Goal: Use online tool/utility

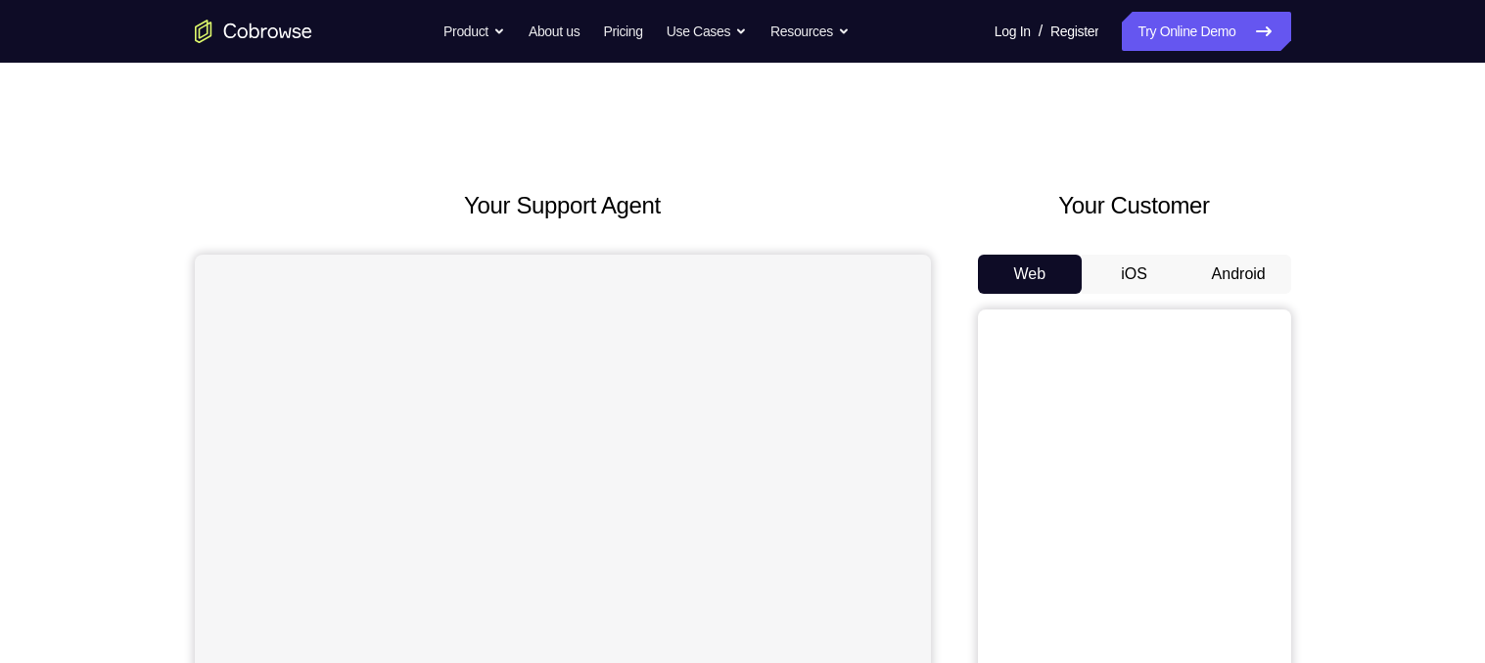
click at [1253, 270] on button "Android" at bounding box center [1238, 273] width 105 height 39
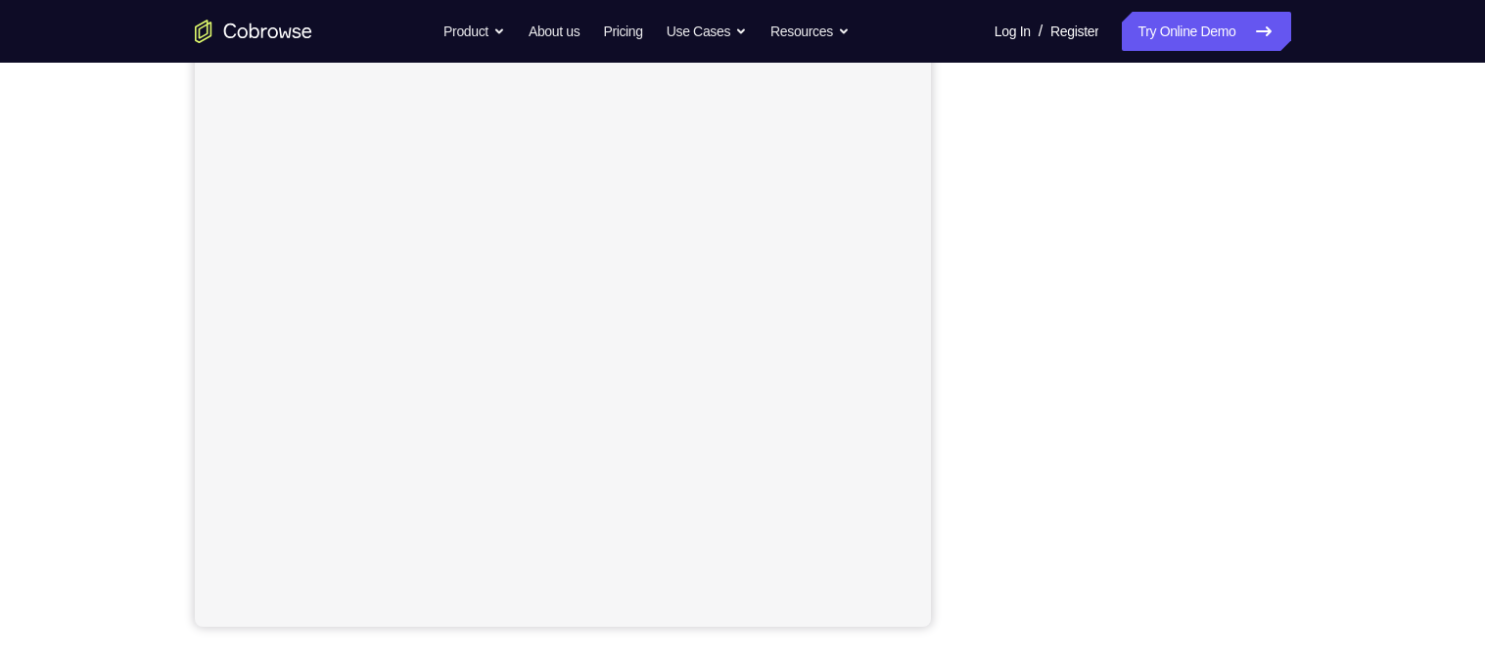
scroll to position [160, 0]
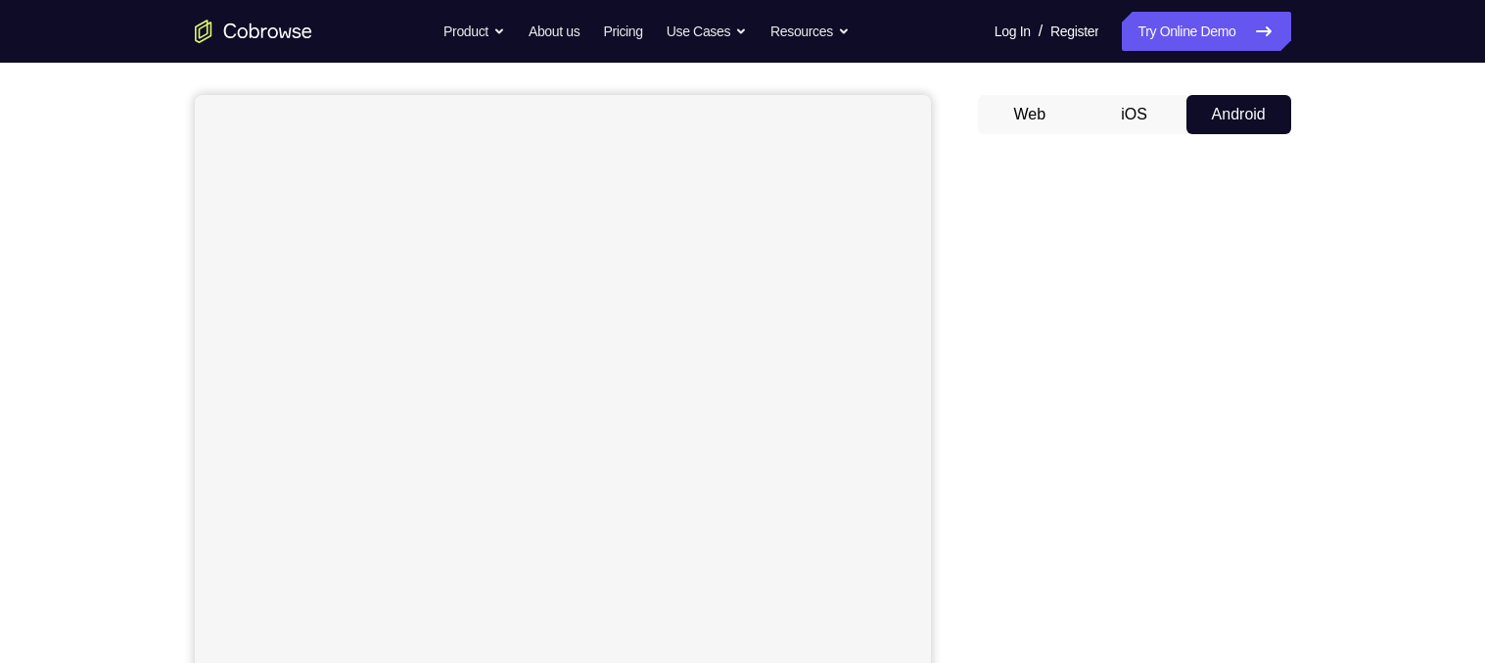
click at [1456, 145] on div "Your Support Agent Your Customer Web iOS Android Next Steps We’d be happy to gi…" at bounding box center [742, 548] width 1485 height 1291
click at [1394, 183] on div "Your Support Agent Your Customer Web iOS Android Next Steps We’d be happy to gi…" at bounding box center [742, 548] width 1485 height 1291
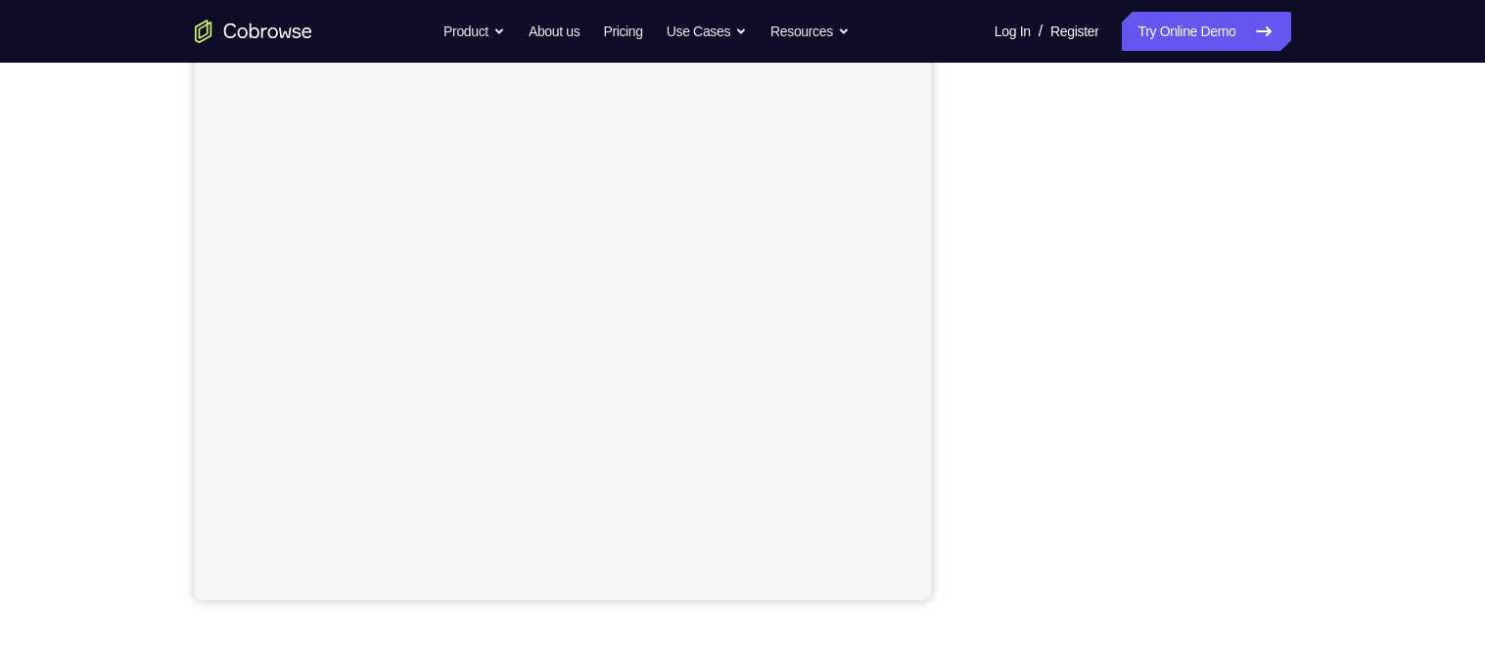
scroll to position [311, 0]
click at [1390, 205] on div "Your Support Agent Your Customer Web iOS Android Next Steps We’d be happy to gi…" at bounding box center [742, 396] width 1485 height 1291
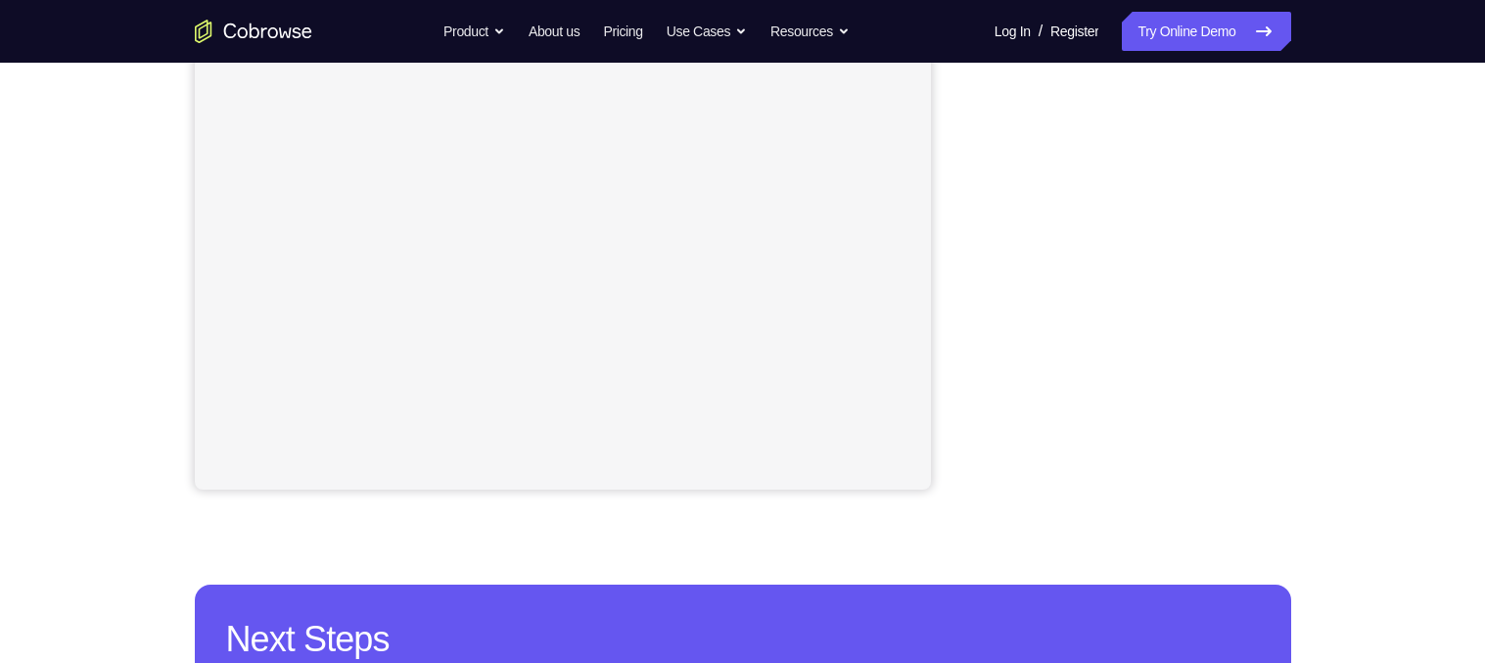
scroll to position [425, 0]
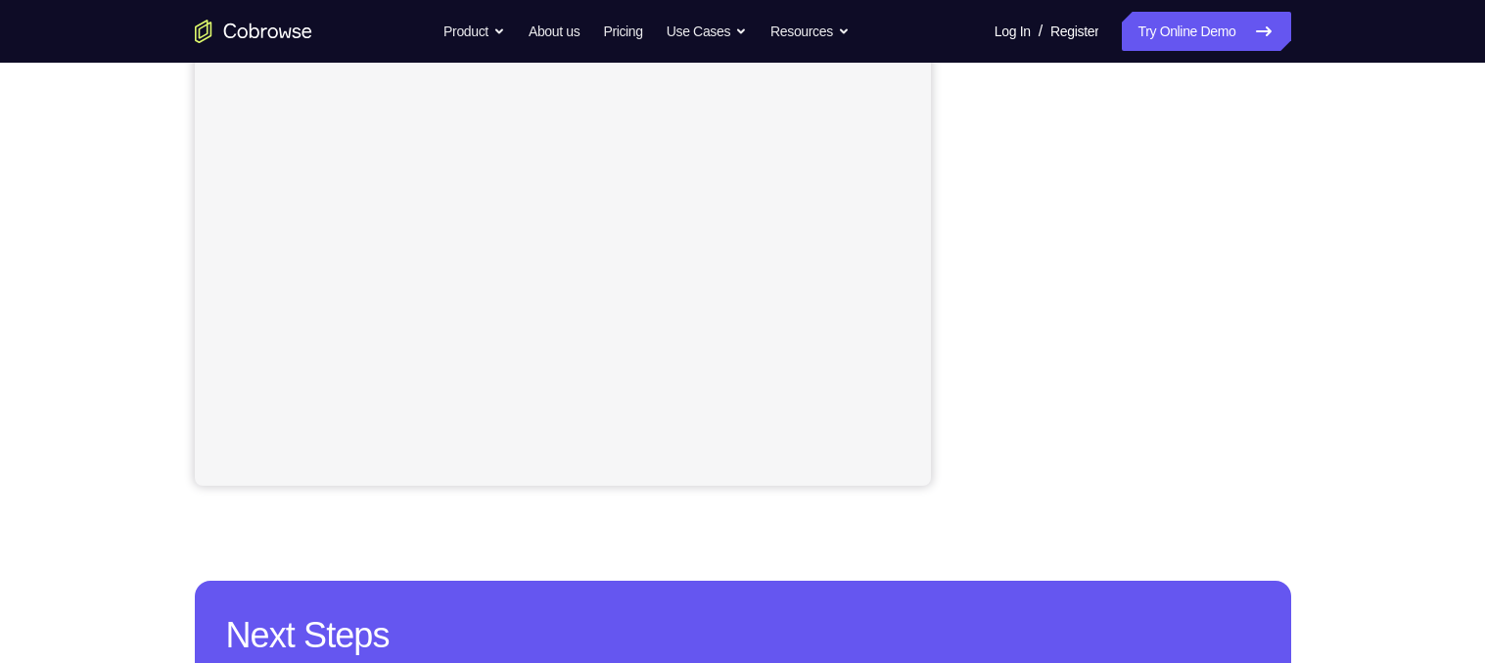
click at [1306, 144] on div "Your Support Agent Your Customer Web iOS Android Next Steps We’d be happy to gi…" at bounding box center [742, 283] width 1253 height 1291
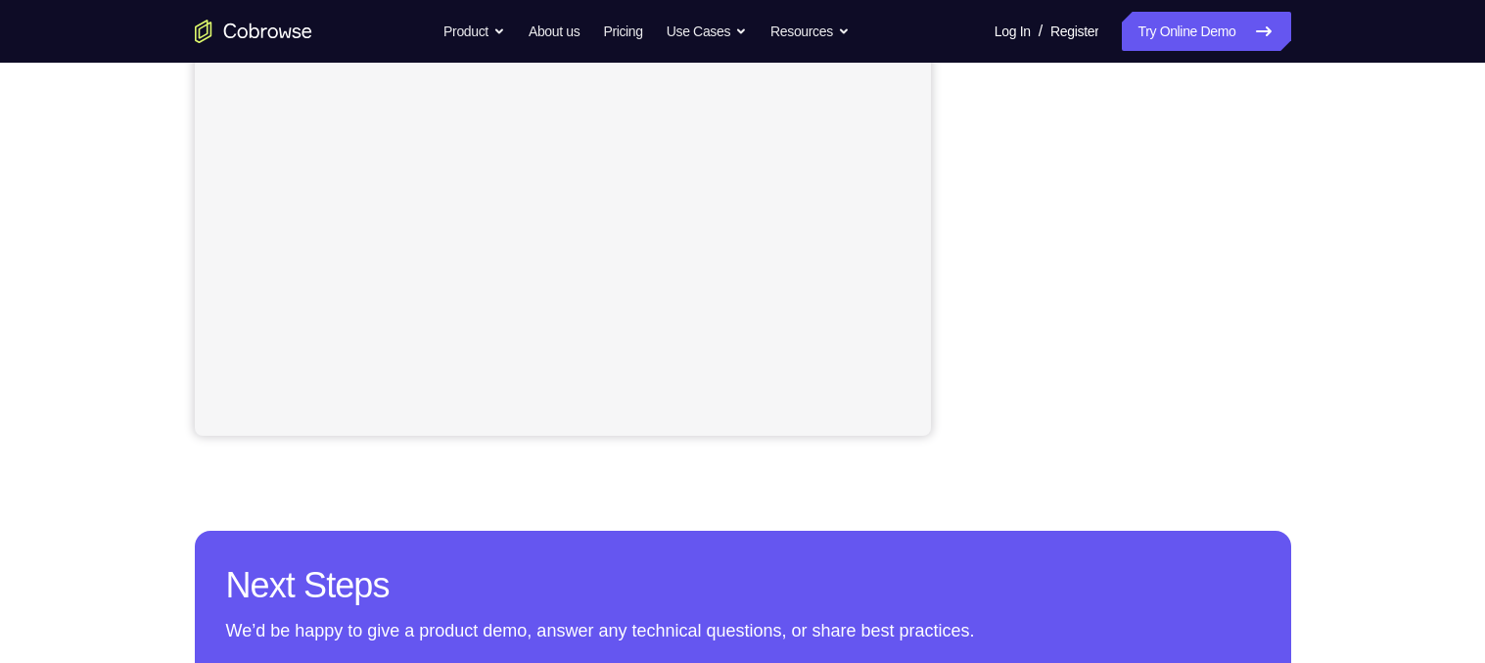
scroll to position [467, 0]
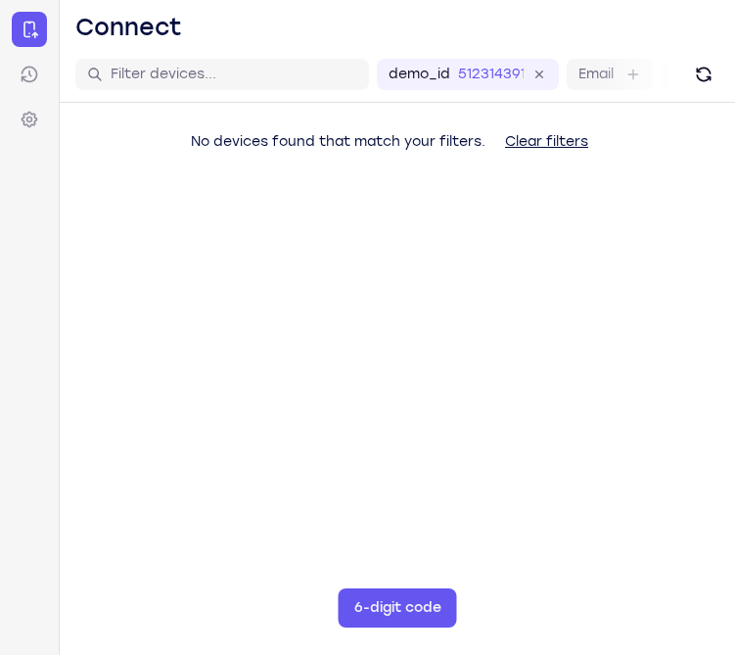
click at [382, 416] on main "demo_id 512314391 512314391 Email User ID Device ID Device name 6-digit code Co…" at bounding box center [397, 374] width 675 height 655
